Goal: Use online tool/utility: Utilize a website feature to perform a specific function

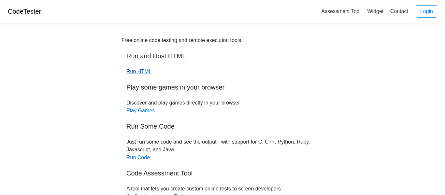
click at [133, 70] on link "Run HTML" at bounding box center [138, 72] width 25 height 6
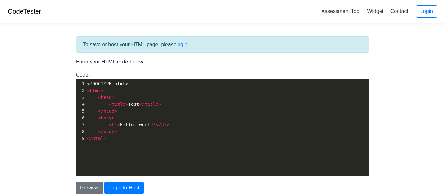
click at [113, 136] on pre "</ html >" at bounding box center [227, 138] width 283 height 7
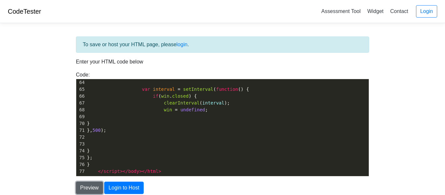
click at [87, 187] on button "Preview" at bounding box center [89, 188] width 27 height 12
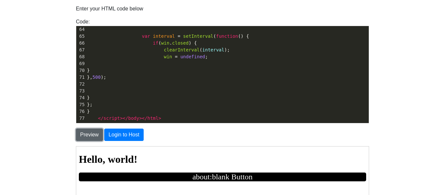
scroll to position [56, 0]
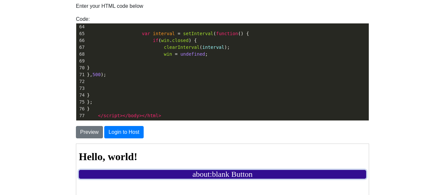
click at [94, 176] on button "about:blank Button" at bounding box center [221, 174] width 287 height 9
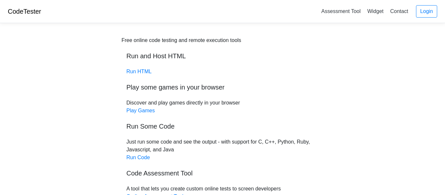
click at [144, 68] on div "Free online code testing and remote execution tools Run and Host HTML Run HTML …" at bounding box center [222, 137] width 202 height 203
click at [144, 70] on link "Run HTML" at bounding box center [138, 72] width 25 height 6
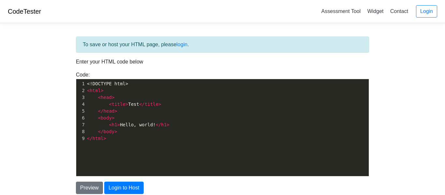
click at [119, 139] on pre "</ html >" at bounding box center [227, 138] width 283 height 7
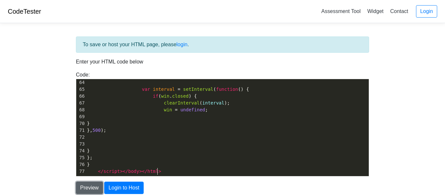
click at [94, 184] on button "Preview" at bounding box center [89, 188] width 27 height 12
click at [92, 192] on button "Preview" at bounding box center [89, 188] width 27 height 12
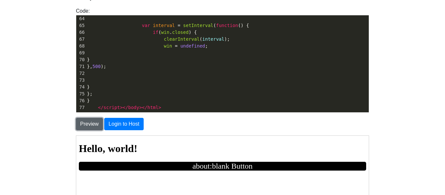
scroll to position [66, 0]
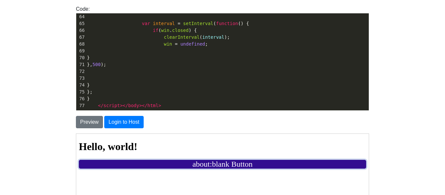
click at [97, 165] on button "about:blank Button" at bounding box center [221, 164] width 287 height 9
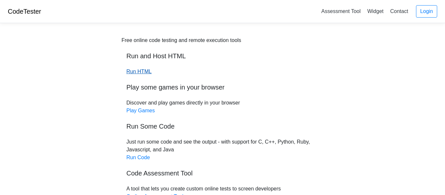
click at [131, 72] on link "Run HTML" at bounding box center [138, 72] width 25 height 6
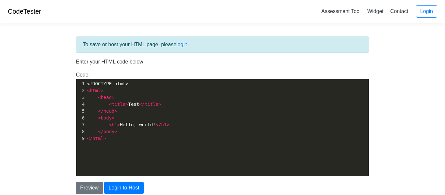
scroll to position [55, 0]
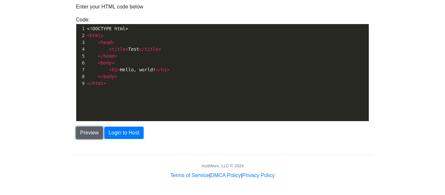
click at [86, 130] on button "Preview" at bounding box center [89, 133] width 27 height 12
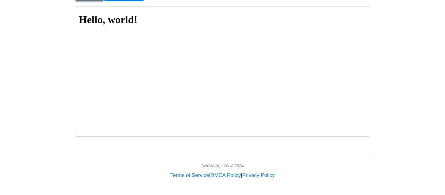
scroll to position [192, 0]
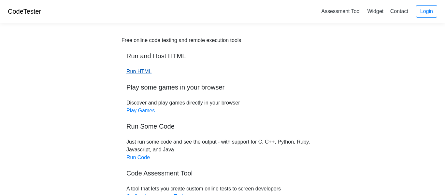
click at [146, 69] on link "Run HTML" at bounding box center [138, 72] width 25 height 6
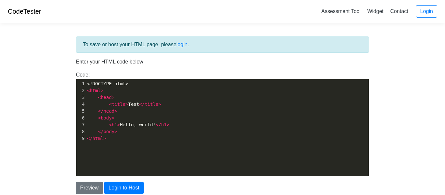
click at [117, 137] on pre "</ html >" at bounding box center [227, 138] width 283 height 7
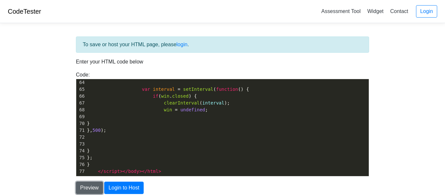
click at [88, 185] on button "Preview" at bounding box center [89, 188] width 27 height 12
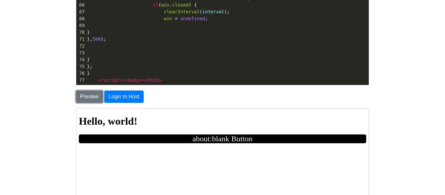
scroll to position [91, 0]
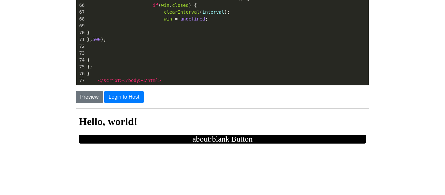
click at [155, 133] on body "Hello, world! about:blank Button" at bounding box center [221, 129] width 287 height 28
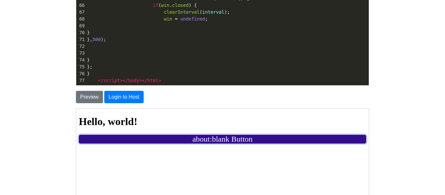
click at [156, 138] on button "about:blank Button" at bounding box center [221, 139] width 287 height 9
